Goal: Navigation & Orientation: Go to known website

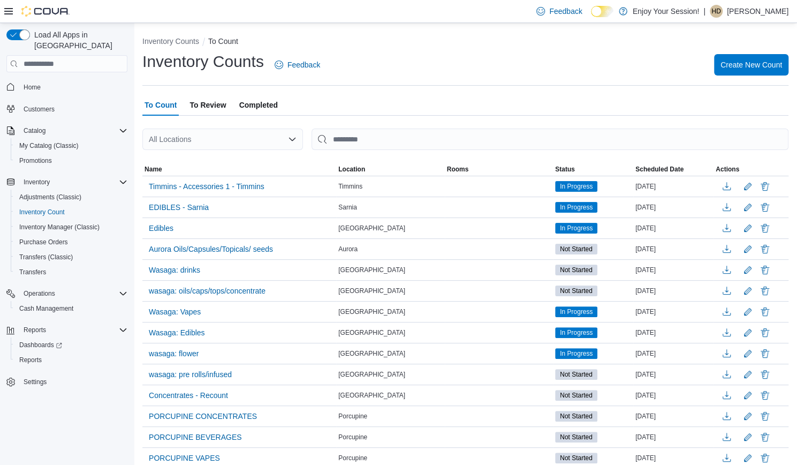
click at [735, 14] on p "Holly DiFranceso" at bounding box center [758, 11] width 62 height 13
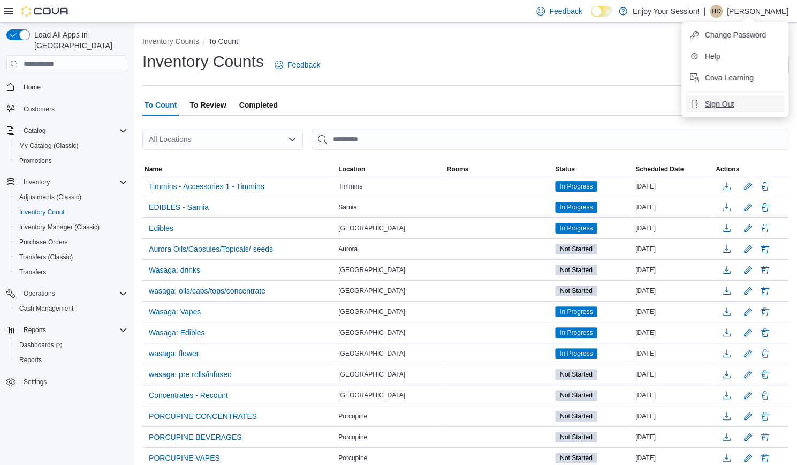
click at [714, 105] on span "Sign Out" at bounding box center [719, 103] width 29 height 11
